Goal: Use online tool/utility

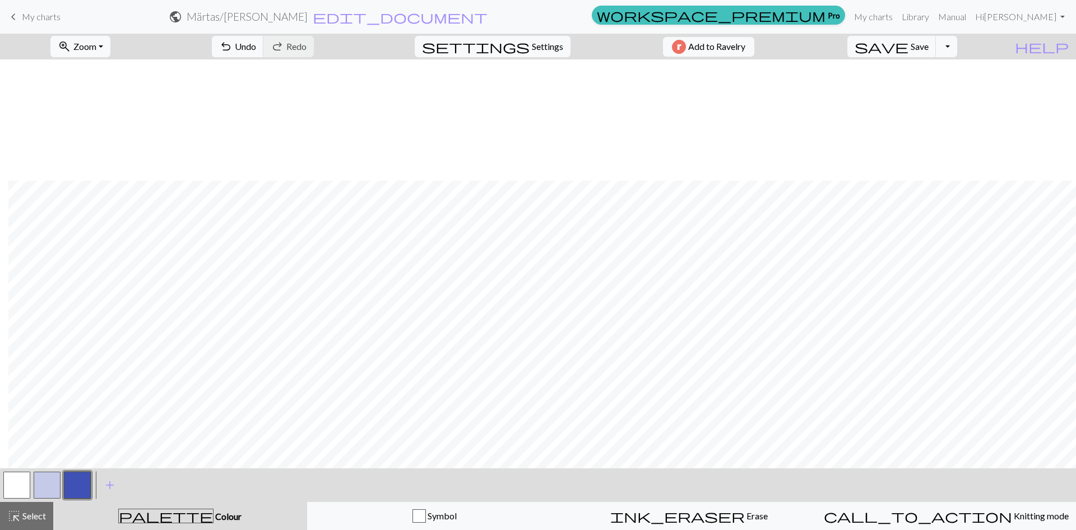
scroll to position [536, 8]
drag, startPoint x: 58, startPoint y: 482, endPoint x: 70, endPoint y: 468, distance: 17.9
click at [64, 475] on div at bounding box center [47, 485] width 91 height 30
click at [46, 484] on button "button" at bounding box center [47, 484] width 27 height 27
click at [76, 488] on button "button" at bounding box center [77, 484] width 27 height 27
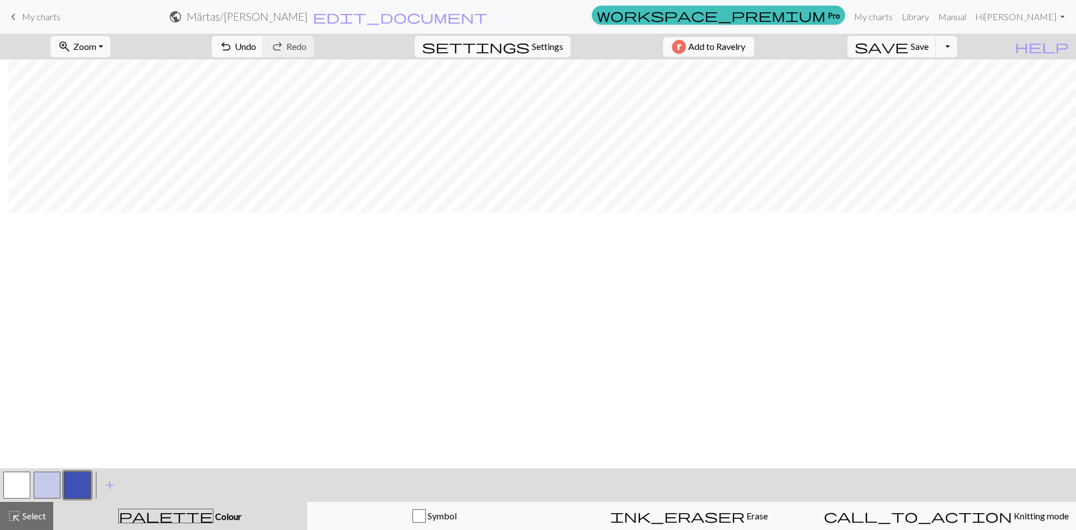
scroll to position [0, 8]
drag, startPoint x: 39, startPoint y: 480, endPoint x: 64, endPoint y: 464, distance: 29.5
click at [40, 479] on button "button" at bounding box center [47, 484] width 27 height 27
click at [73, 488] on button "button" at bounding box center [77, 484] width 27 height 27
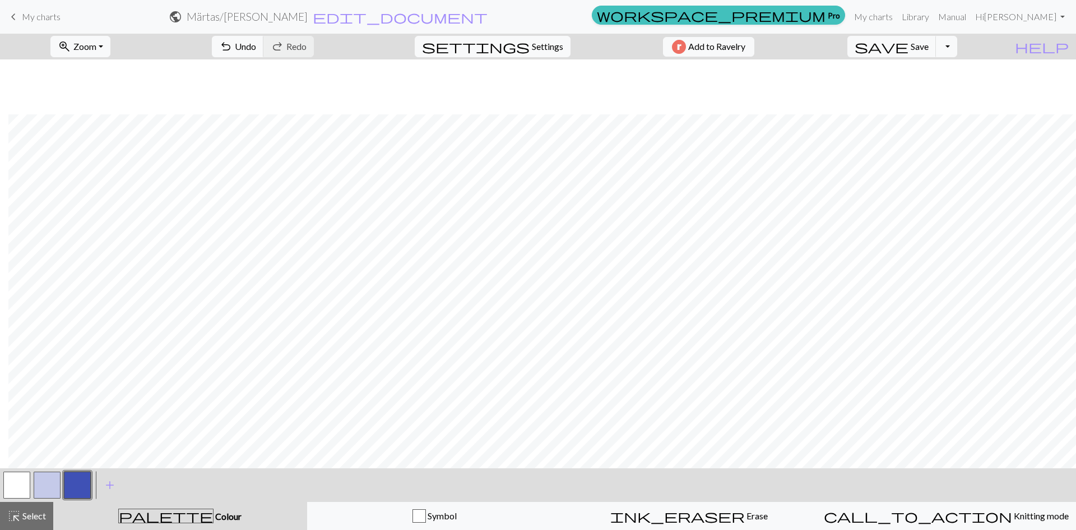
scroll to position [368, 8]
click at [264, 52] on button "undo Undo Undo" at bounding box center [238, 46] width 52 height 21
click at [256, 43] on span "Undo" at bounding box center [245, 46] width 21 height 11
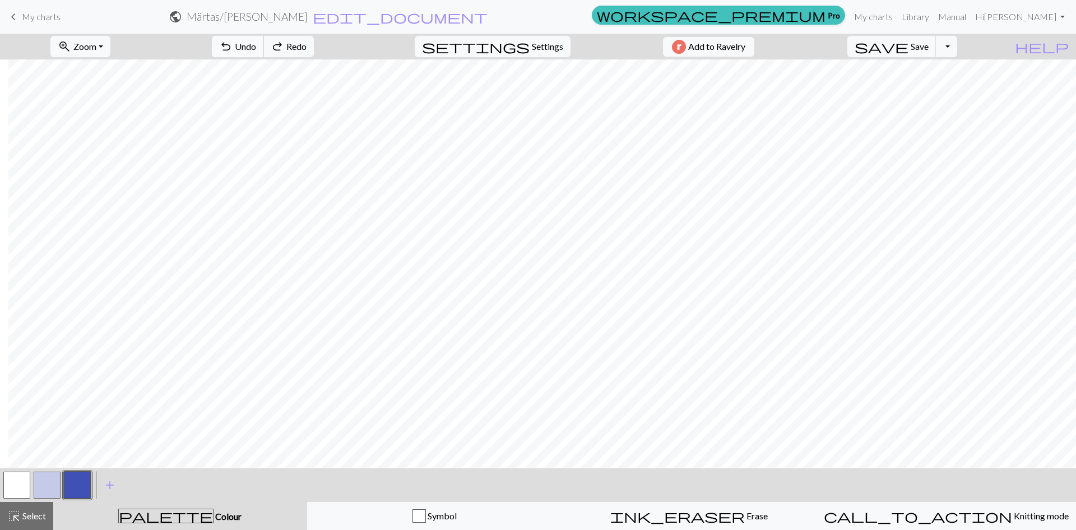
click at [233, 49] on span "undo" at bounding box center [225, 47] width 13 height 16
click at [46, 488] on button "button" at bounding box center [47, 484] width 27 height 27
click at [71, 491] on button "button" at bounding box center [77, 484] width 27 height 27
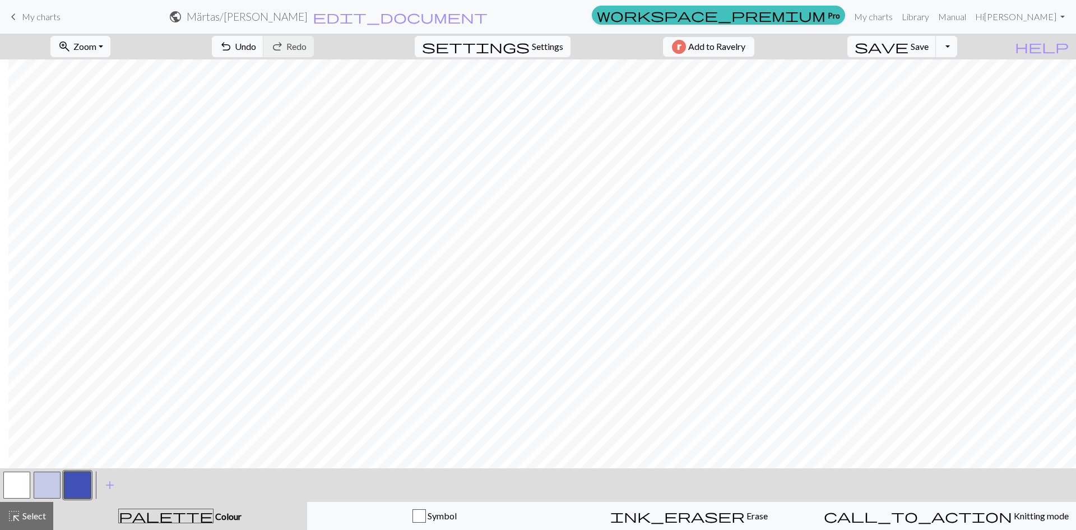
click at [42, 483] on button "button" at bounding box center [47, 484] width 27 height 27
click at [69, 486] on button "button" at bounding box center [77, 484] width 27 height 27
click at [16, 519] on span "highlight_alt" at bounding box center [13, 516] width 13 height 16
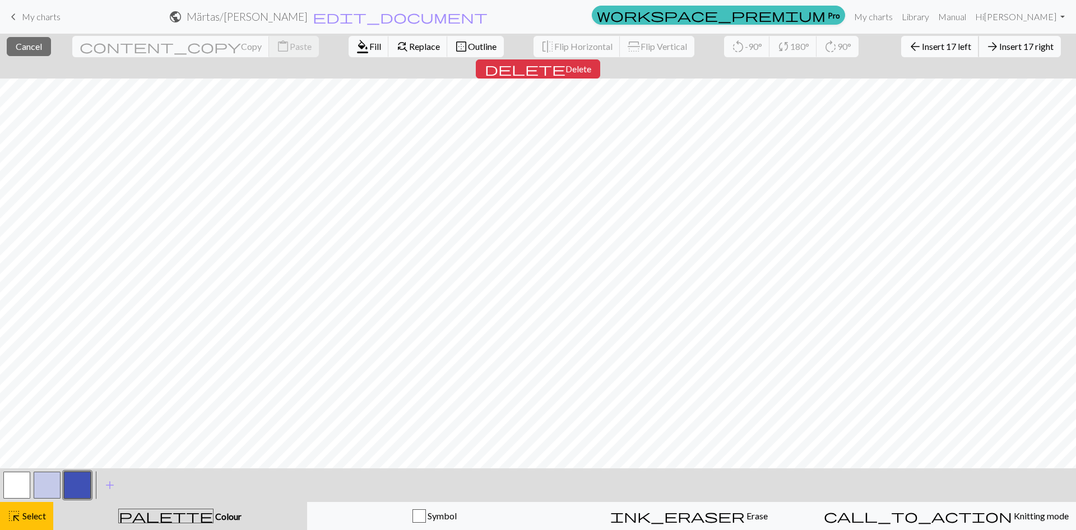
click at [922, 48] on span "Insert 17 left" at bounding box center [946, 46] width 49 height 11
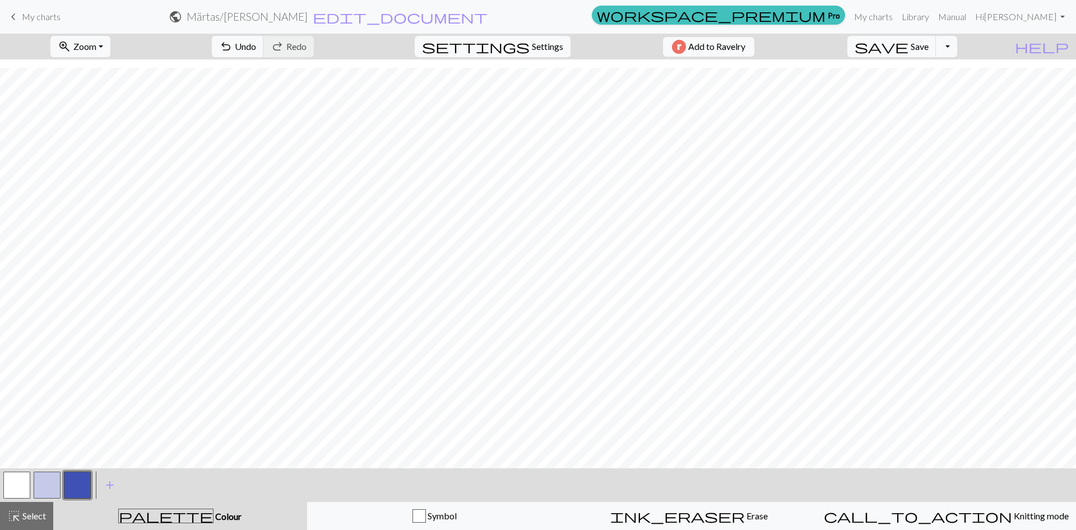
click at [45, 482] on button "button" at bounding box center [47, 484] width 27 height 27
drag, startPoint x: 30, startPoint y: 514, endPoint x: 31, endPoint y: 480, distance: 33.7
click at [31, 507] on button "highlight_alt Select Select" at bounding box center [26, 516] width 53 height 28
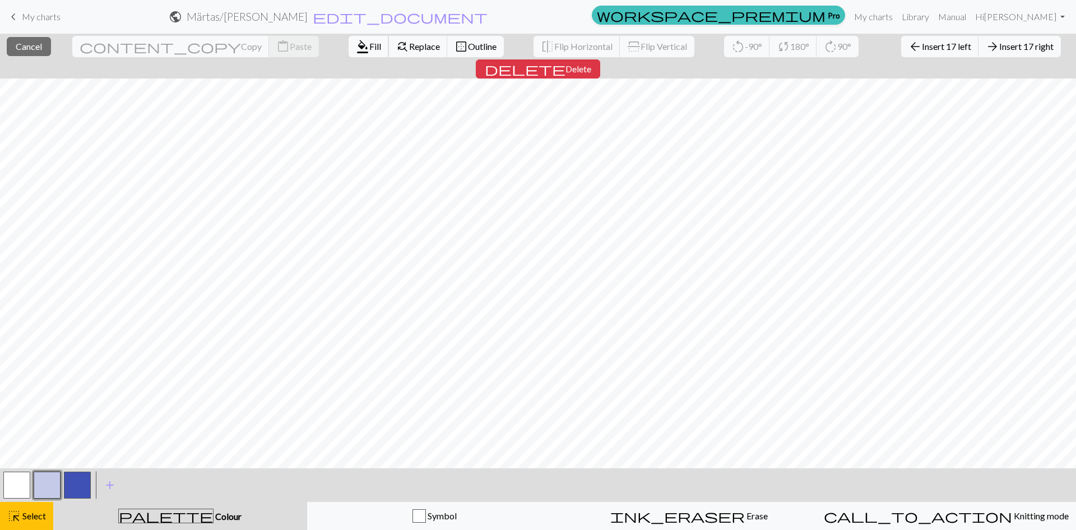
click at [369, 43] on span "Fill" at bounding box center [375, 46] width 12 height 11
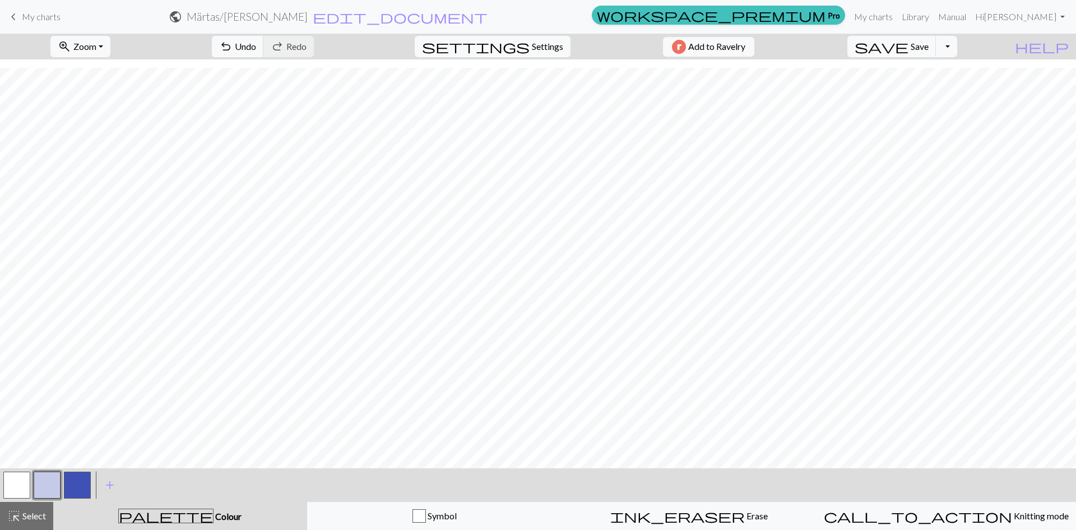
click at [261, 490] on div "< > add Add a colour" at bounding box center [538, 485] width 1076 height 34
click at [82, 481] on button "button" at bounding box center [77, 484] width 27 height 27
click at [20, 520] on span "highlight_alt" at bounding box center [13, 516] width 13 height 16
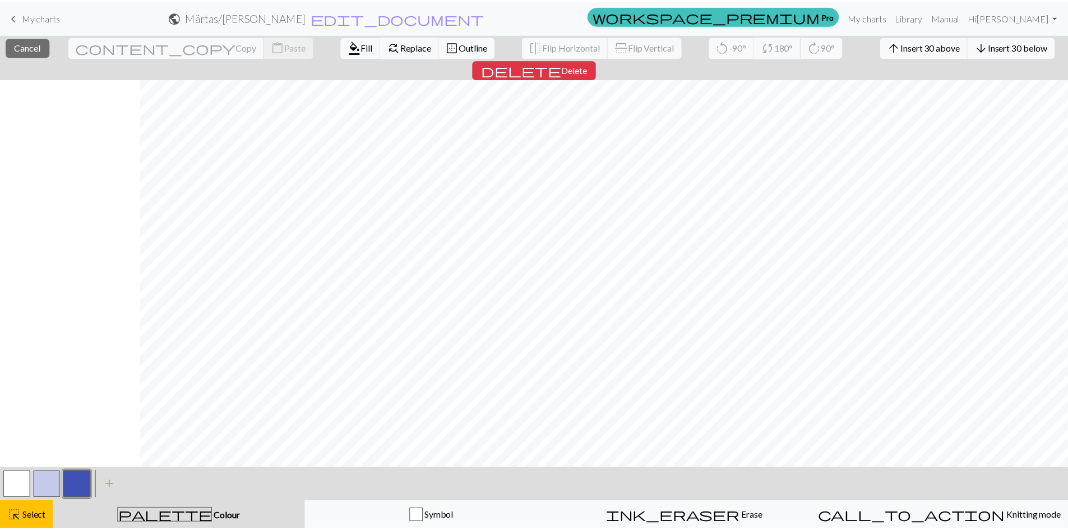
scroll to position [0, 141]
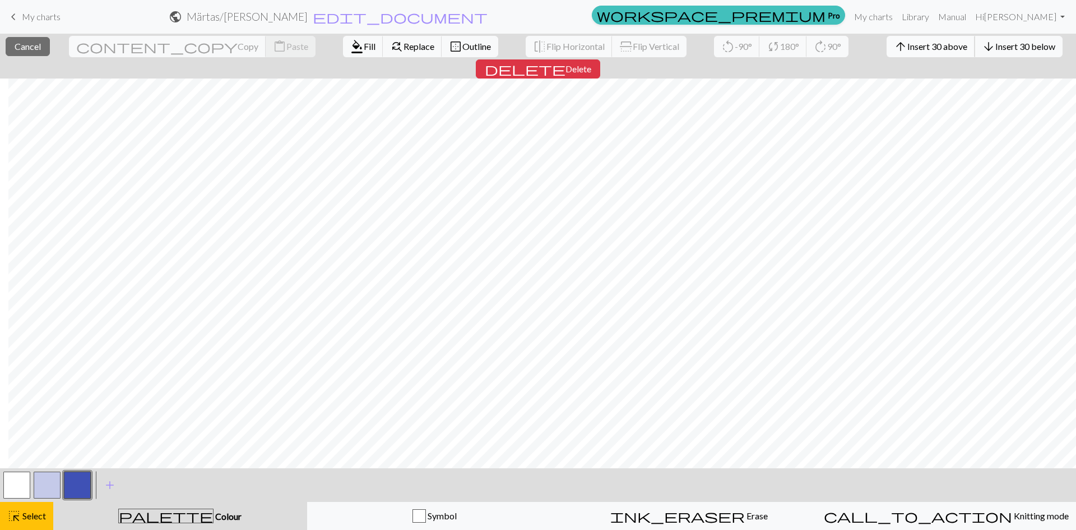
click at [908, 44] on span "Insert 30 above" at bounding box center [938, 46] width 60 height 11
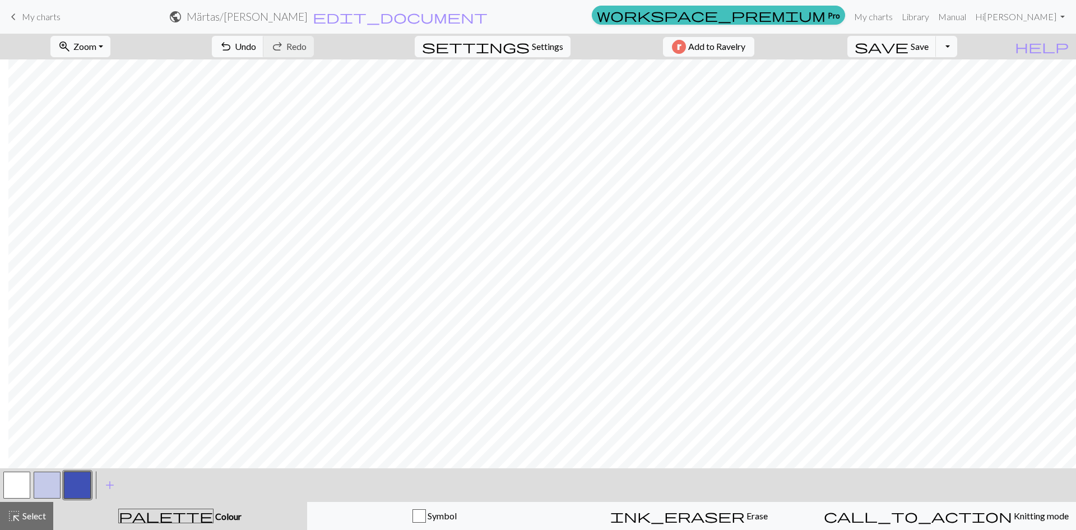
click at [53, 489] on button "button" at bounding box center [47, 484] width 27 height 27
click at [43, 515] on span "Select" at bounding box center [33, 515] width 25 height 11
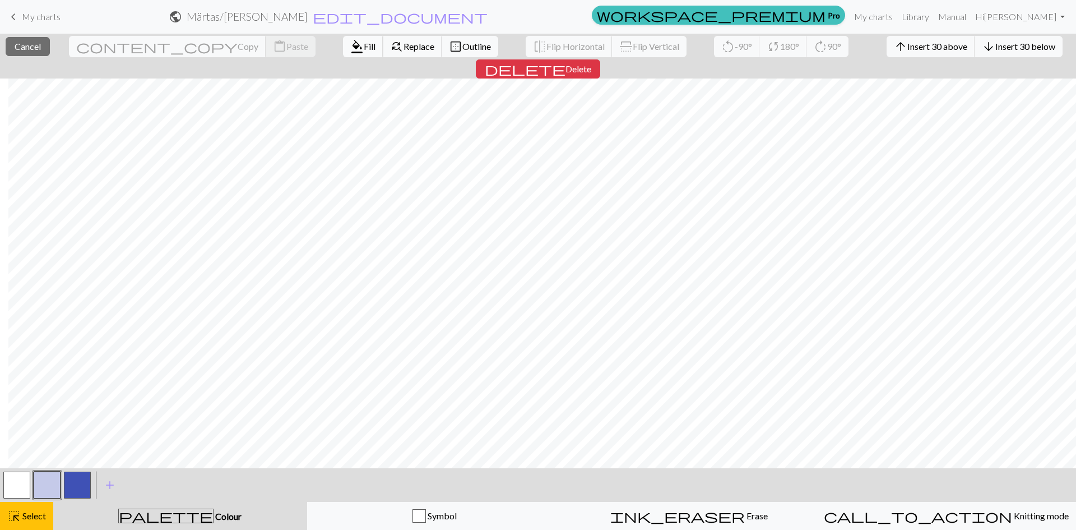
click at [364, 42] on span "Fill" at bounding box center [370, 46] width 12 height 11
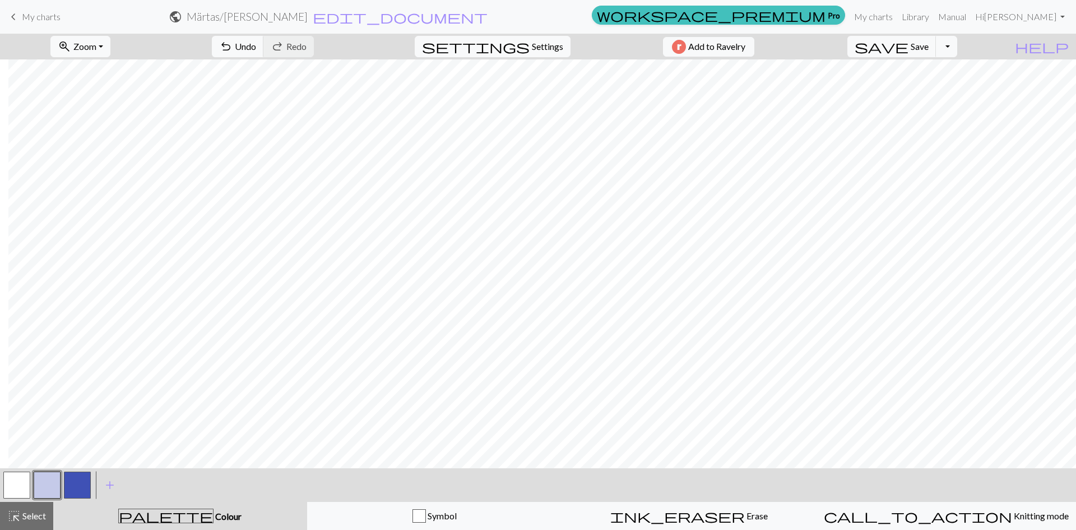
click at [308, 19] on h2 "Märtas / Märtas bakstycke" at bounding box center [247, 16] width 121 height 13
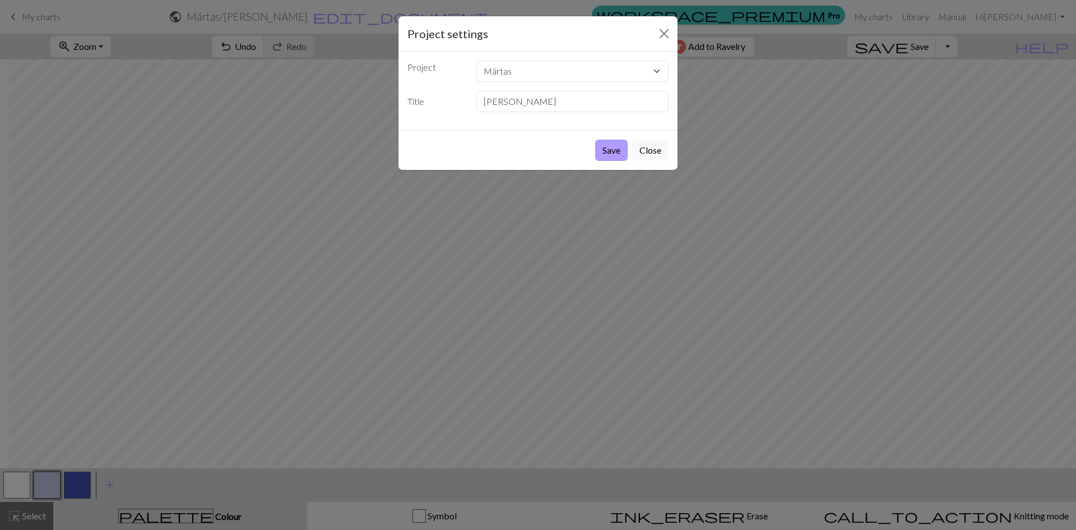
click at [607, 149] on button "Save" at bounding box center [611, 150] width 33 height 21
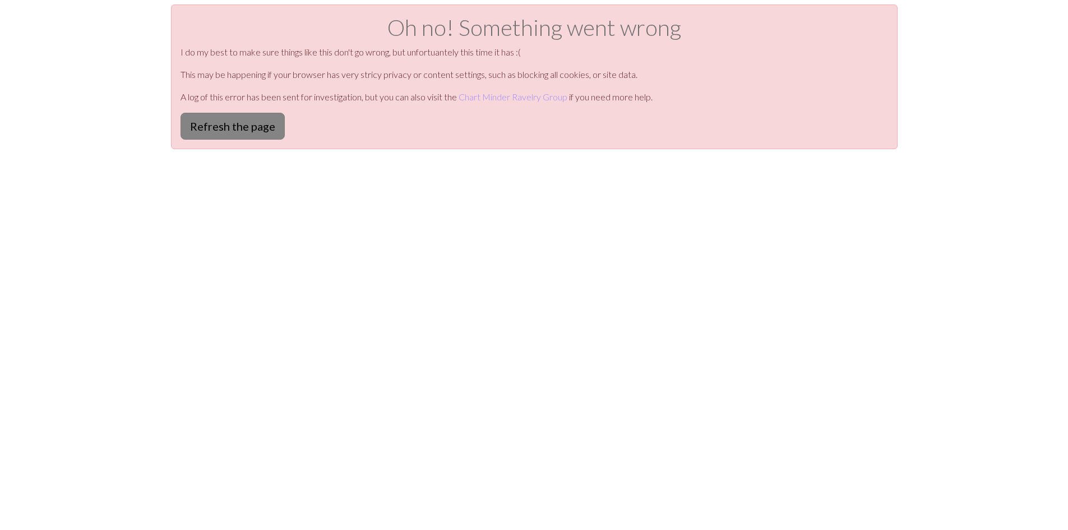
click at [216, 137] on button "Refresh the page" at bounding box center [233, 126] width 104 height 27
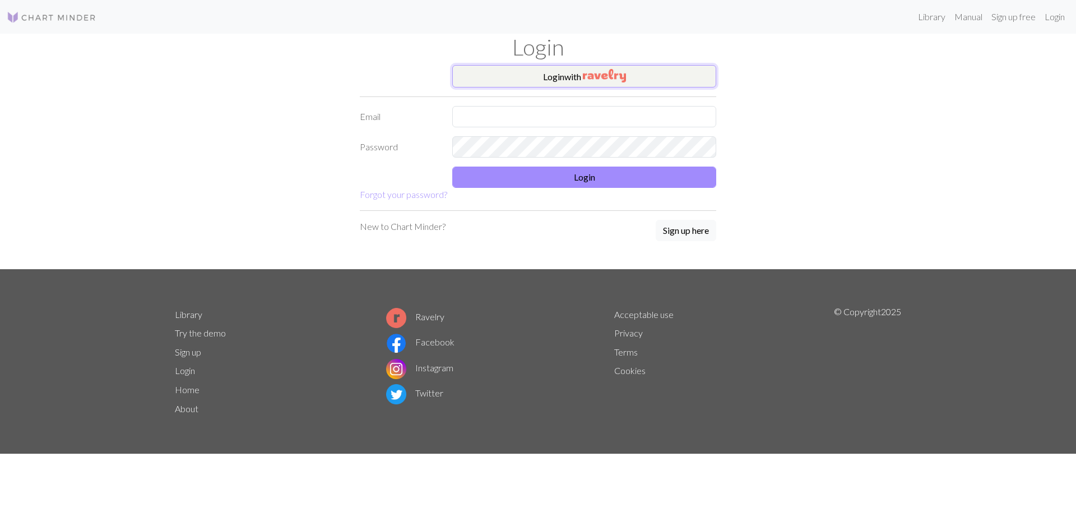
click at [581, 76] on button "Login with" at bounding box center [584, 76] width 264 height 22
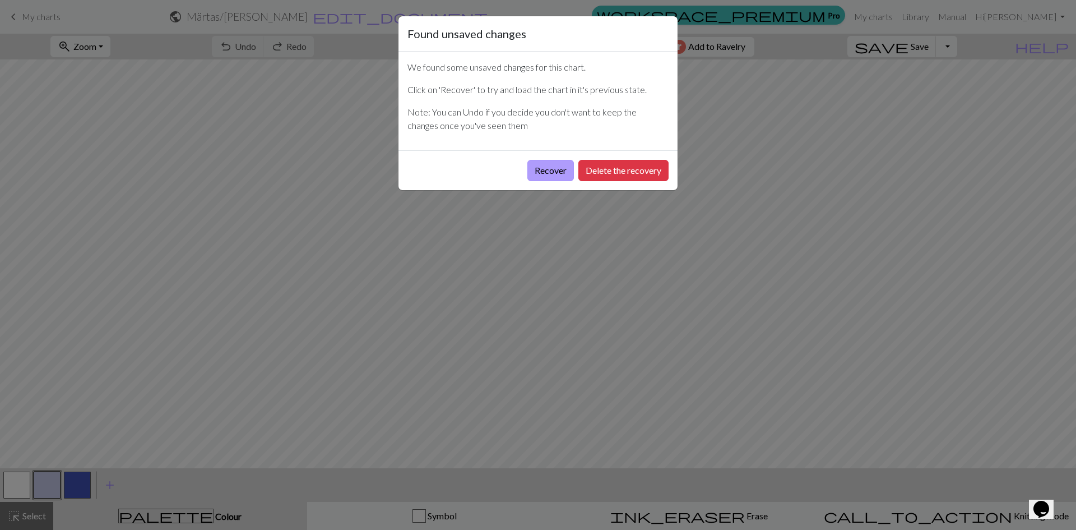
click at [553, 168] on button "Recover" at bounding box center [551, 170] width 47 height 21
